Goal: Transaction & Acquisition: Purchase product/service

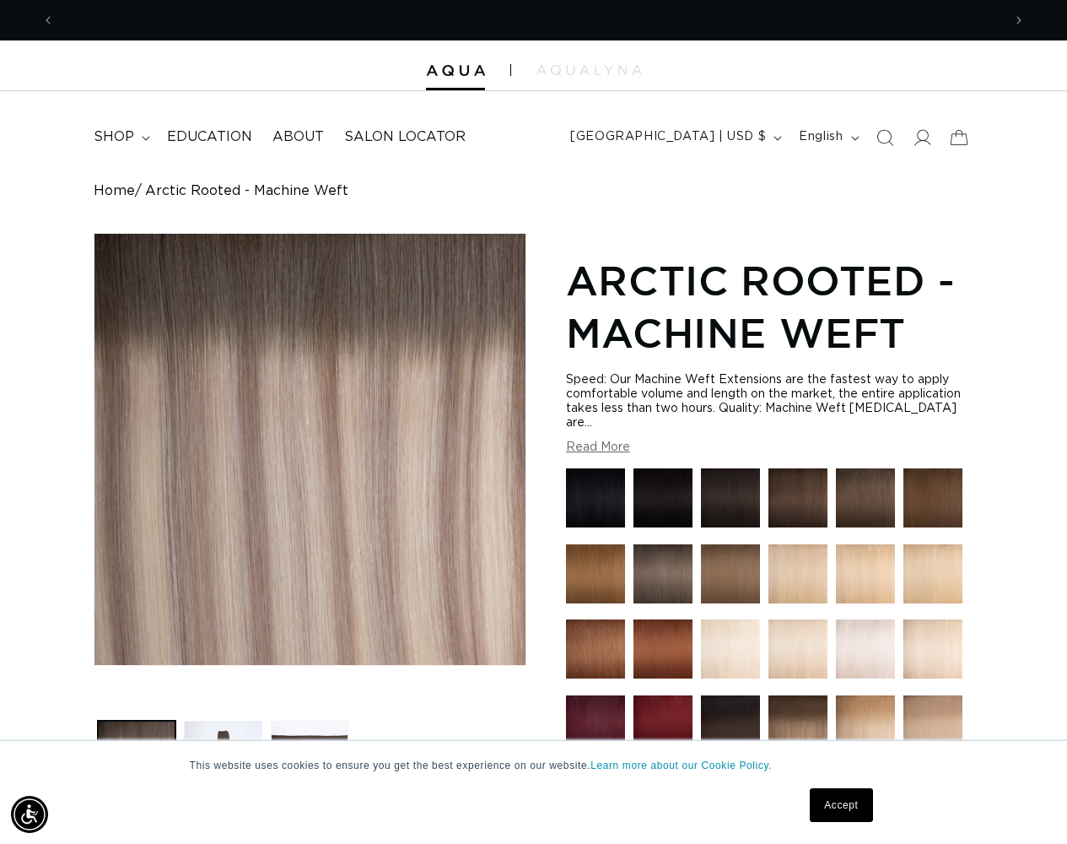
scroll to position [0, 1895]
click at [841, 805] on link "Accept" at bounding box center [841, 805] width 62 height 34
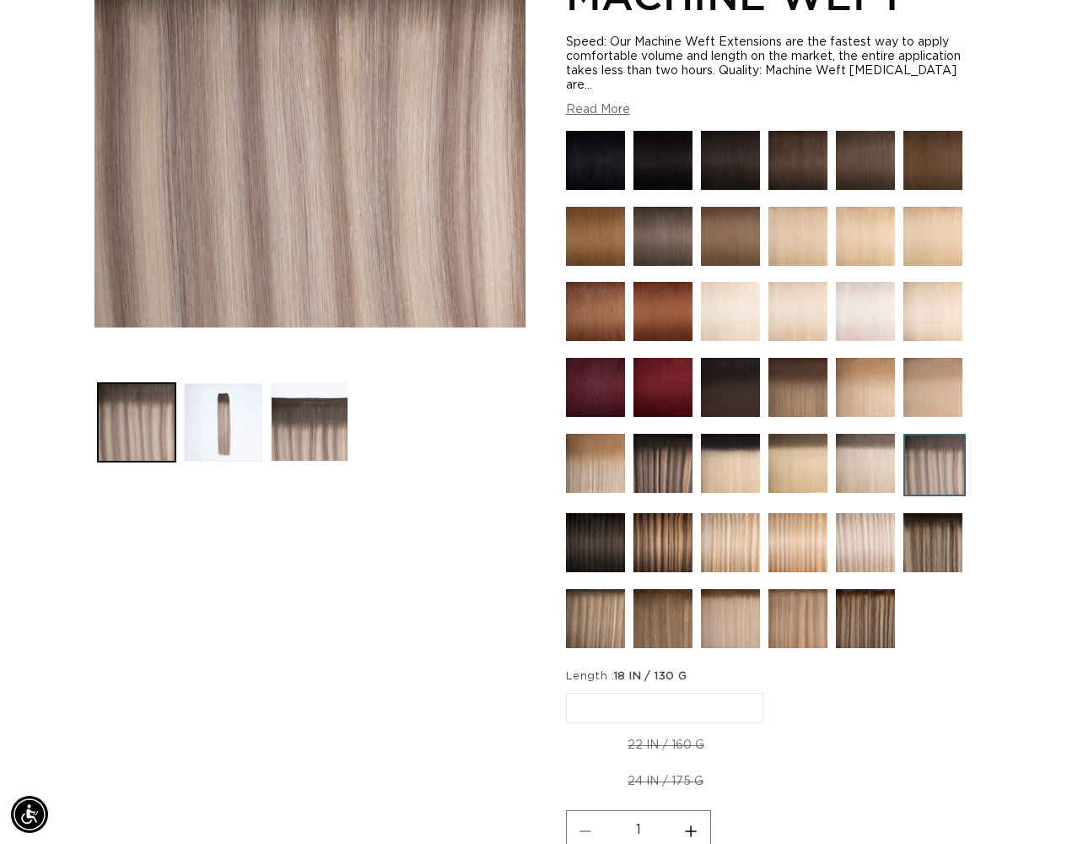
scroll to position [342, 0]
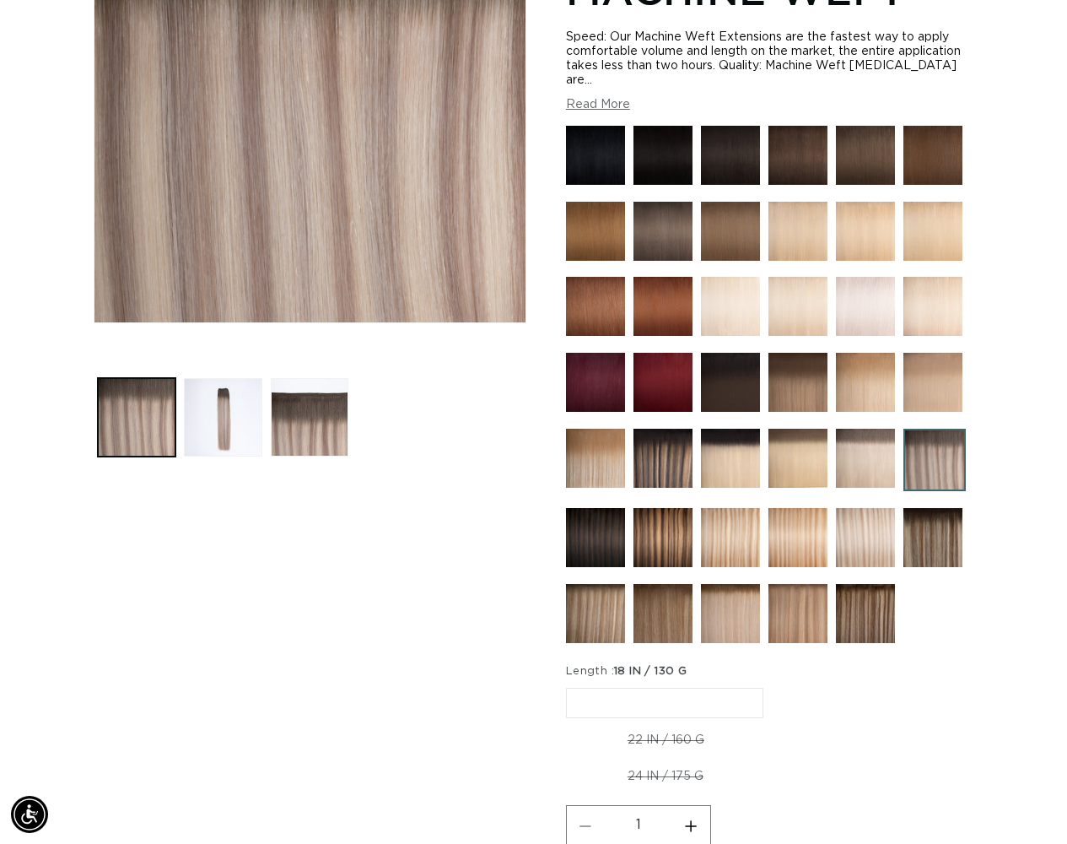
click at [638, 823] on input "1" at bounding box center [638, 824] width 67 height 39
type input "1"
click at [865, 617] on img at bounding box center [865, 613] width 59 height 59
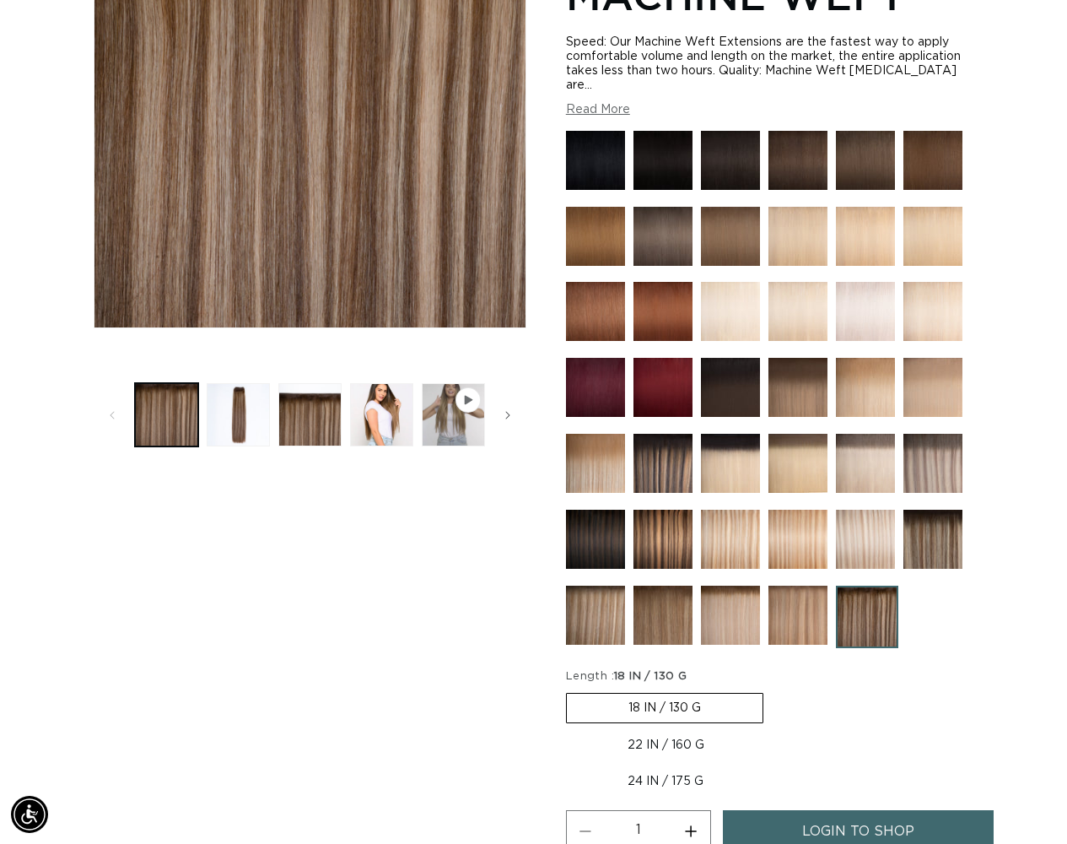
scroll to position [0, 947]
click at [730, 620] on img at bounding box center [730, 614] width 59 height 59
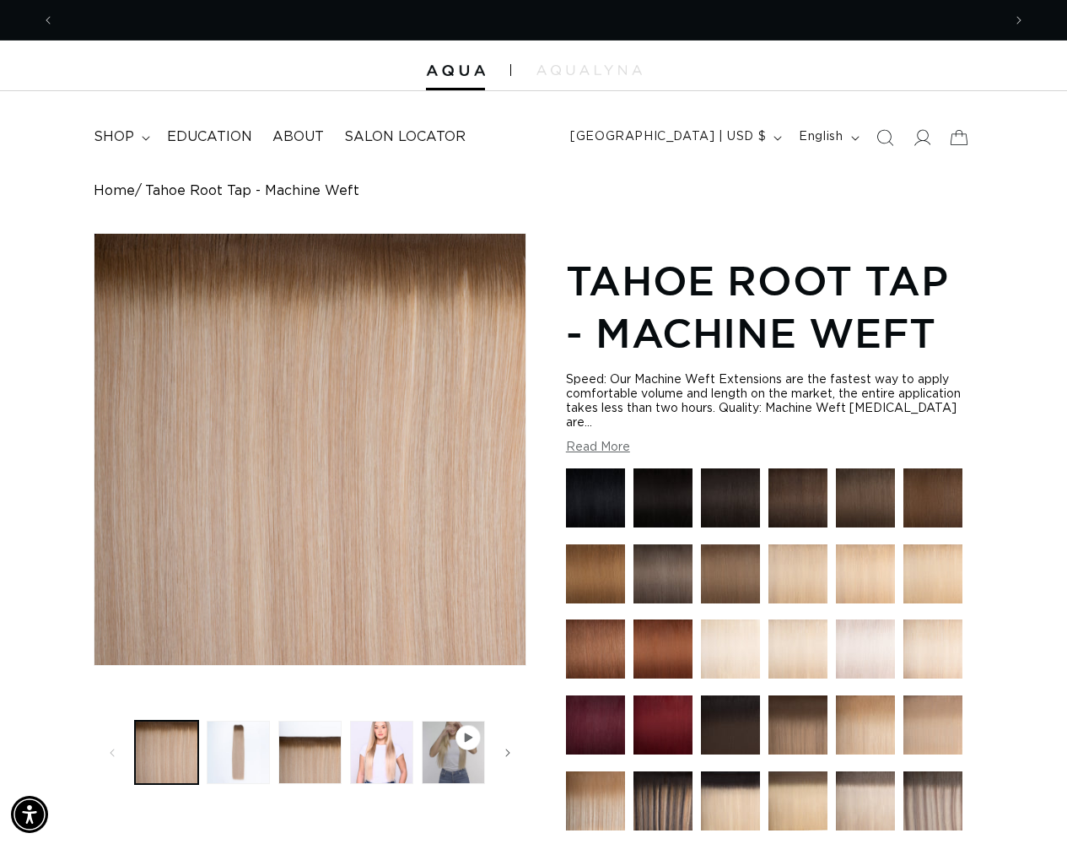
scroll to position [0, 947]
click at [957, 137] on icon at bounding box center [959, 137] width 37 height 37
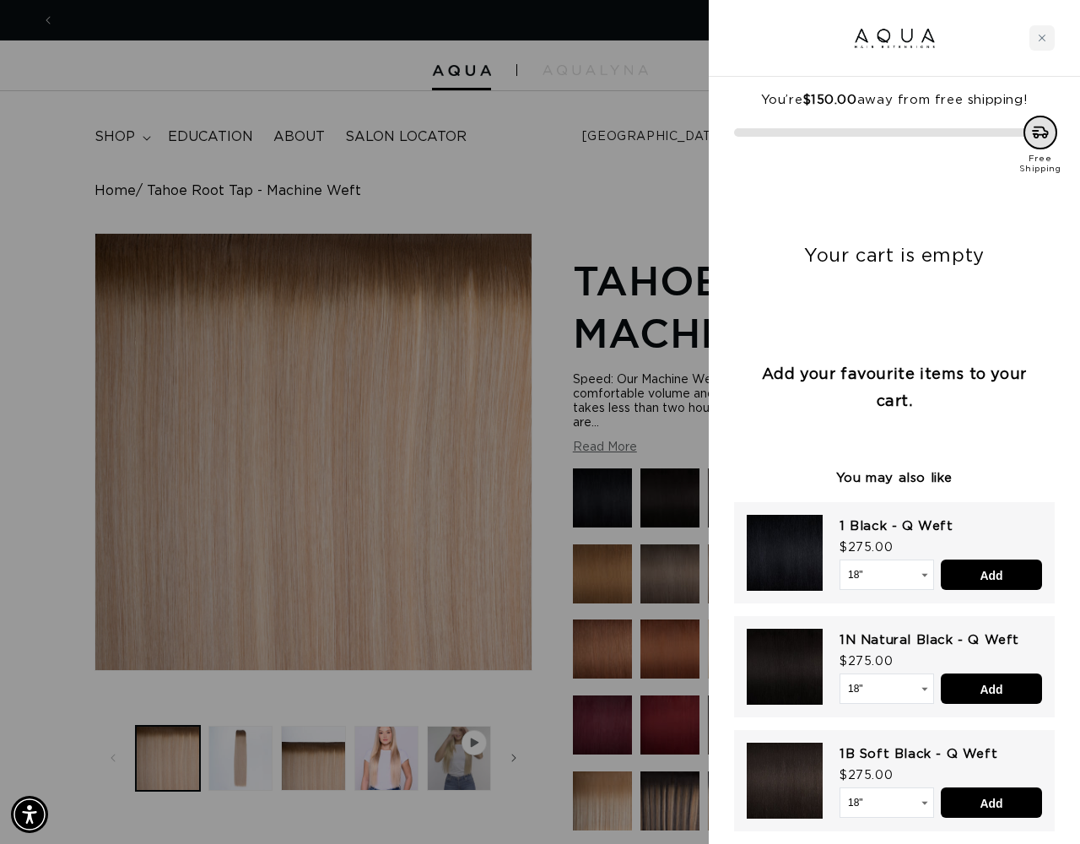
scroll to position [0, 1920]
click at [991, 574] on input "Add" at bounding box center [991, 574] width 101 height 30
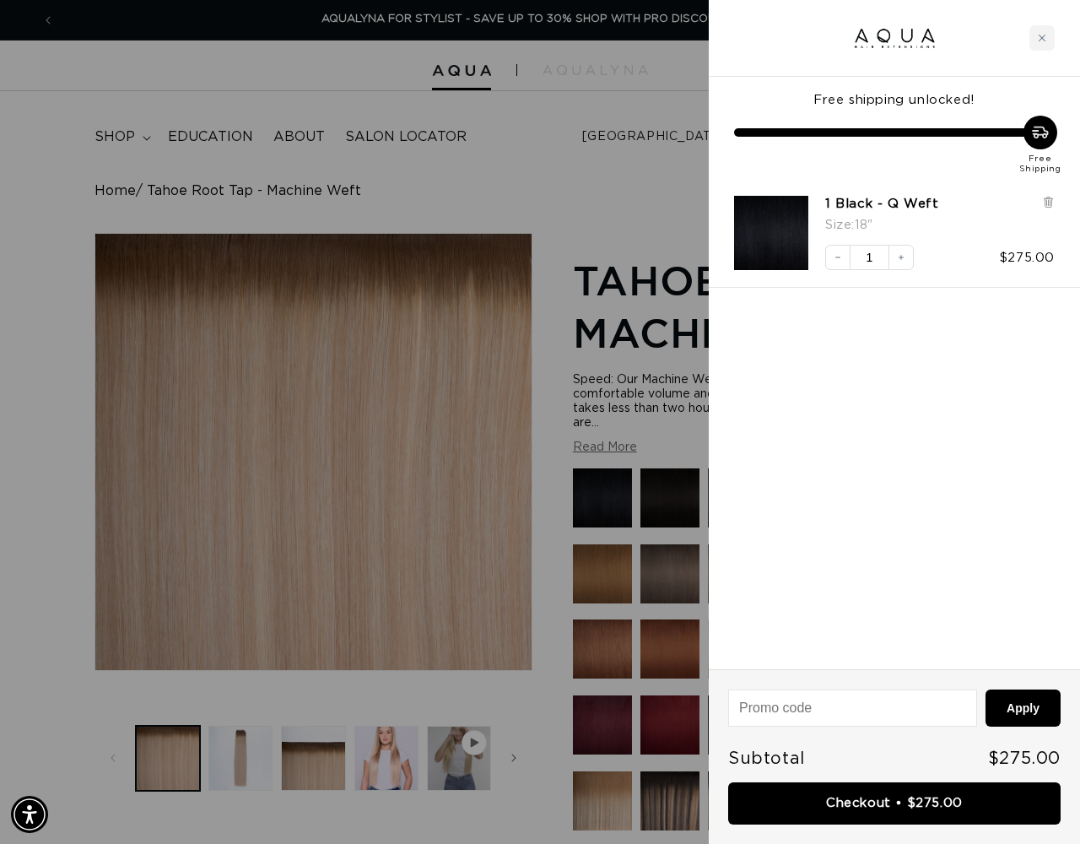
click at [894, 802] on link "Checkout • $275.00" at bounding box center [894, 803] width 332 height 43
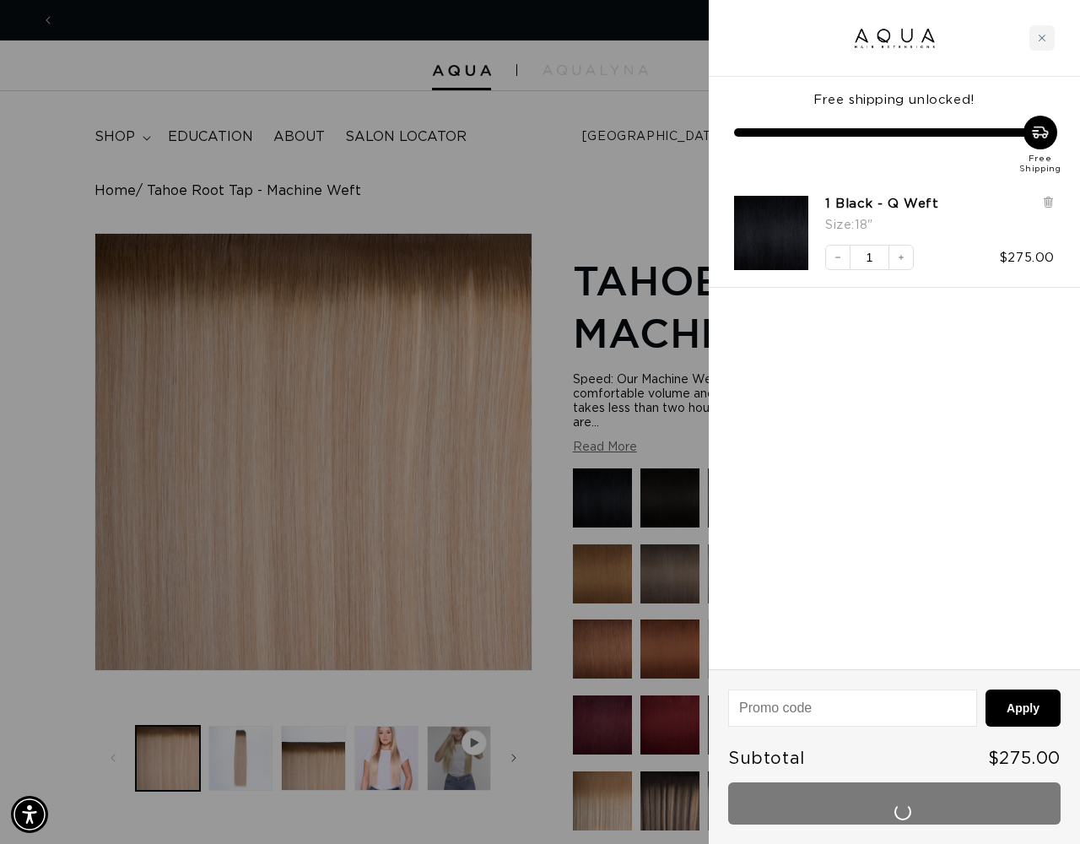
scroll to position [0, 0]
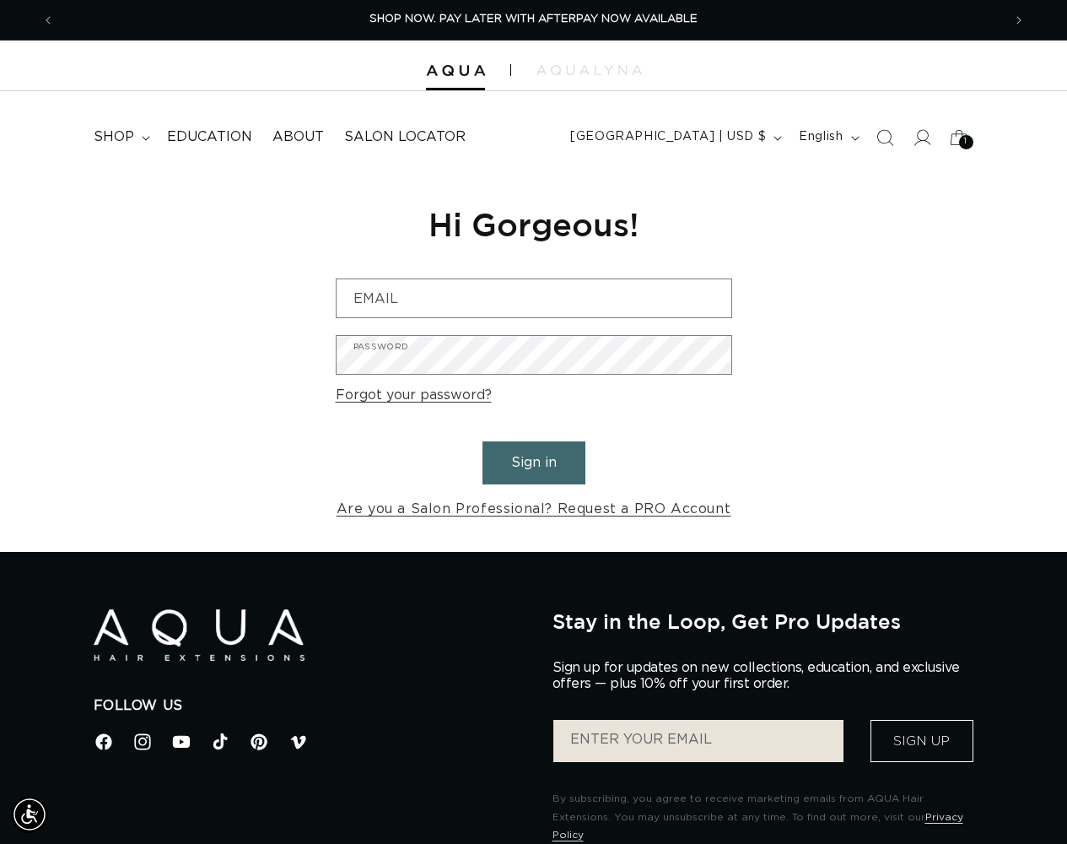
scroll to position [0, 1895]
